Goal: Information Seeking & Learning: Learn about a topic

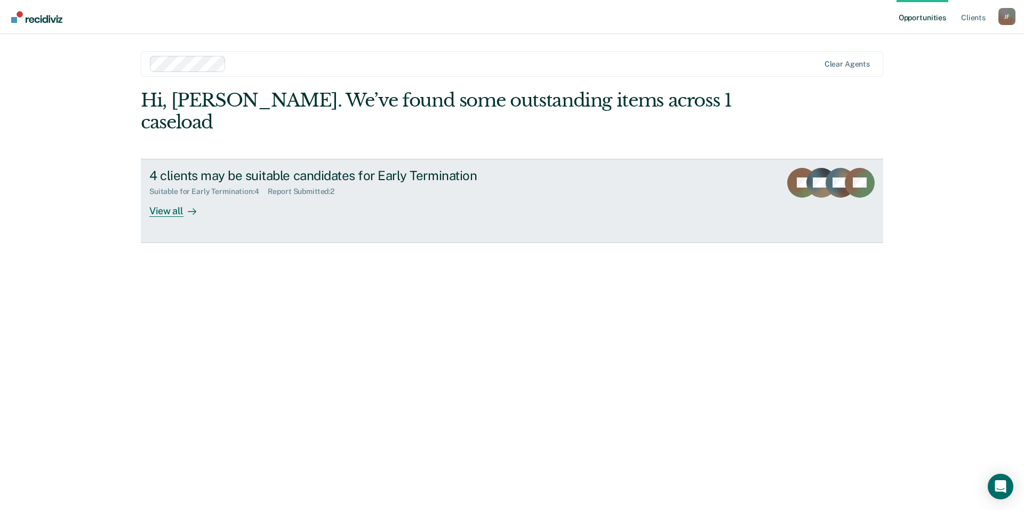
click at [161, 196] on div "View all" at bounding box center [179, 206] width 60 height 21
